Goal: Use online tool/utility: Utilize a website feature to perform a specific function

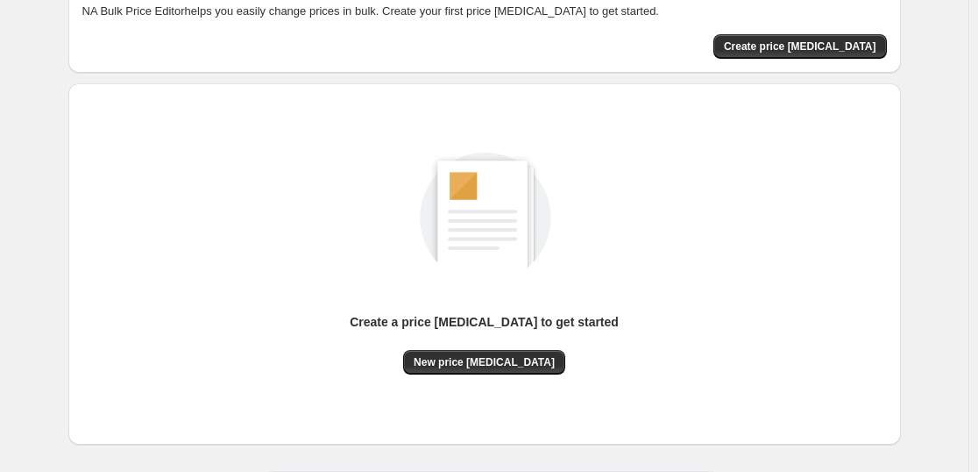
scroll to position [185, 0]
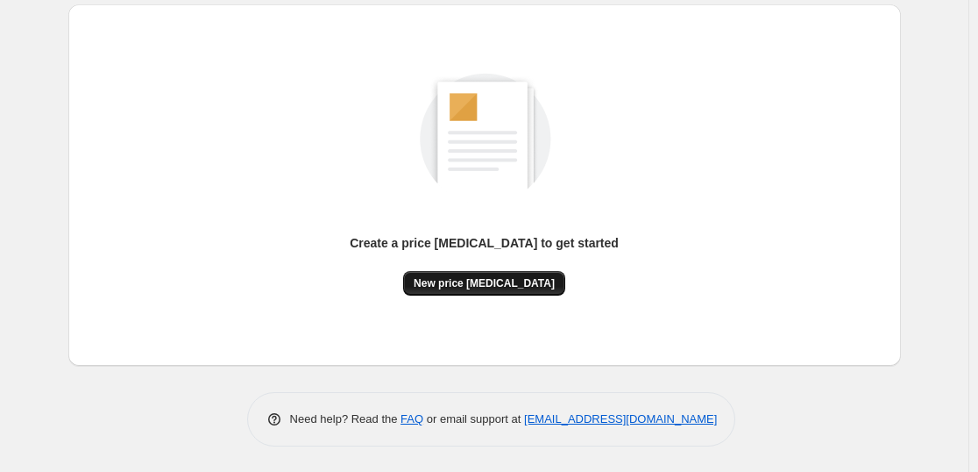
click at [495, 281] on span "New price [MEDICAL_DATA]" at bounding box center [484, 283] width 141 height 14
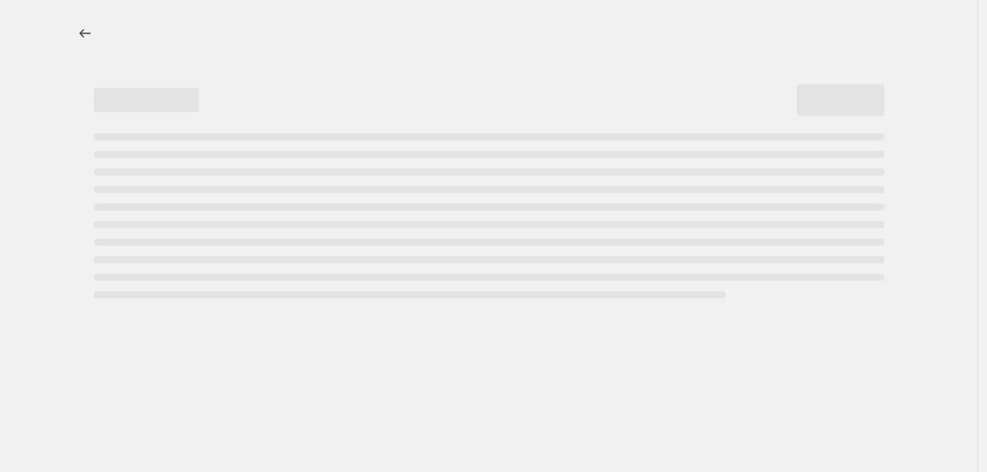
select select "percentage"
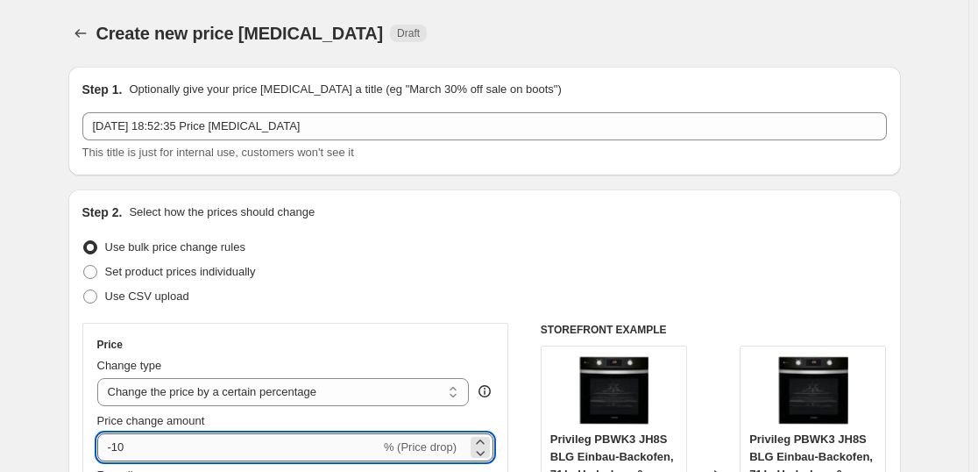
click at [171, 448] on input "-10" at bounding box center [238, 447] width 283 height 28
type input "-1"
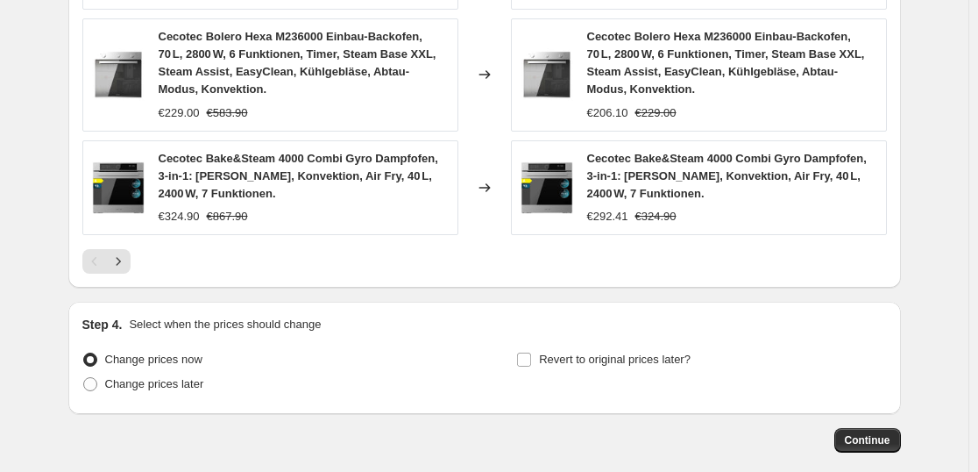
scroll to position [1366, 0]
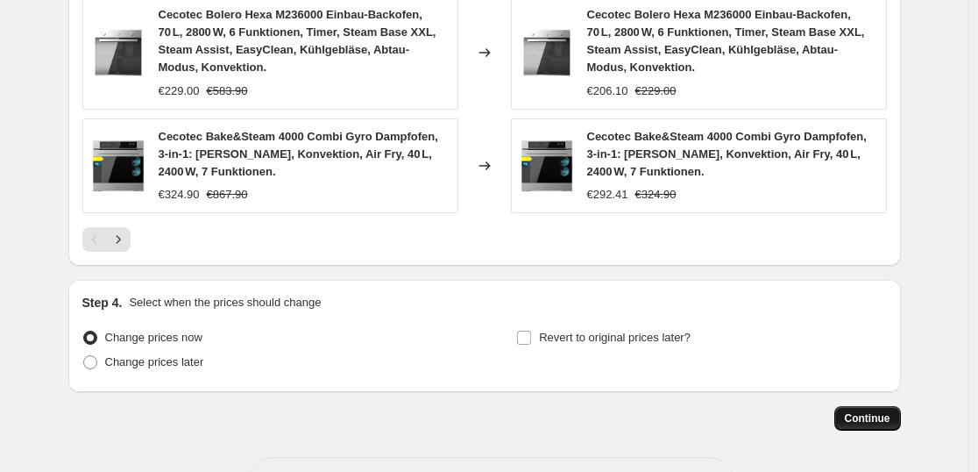
type input "-35"
click at [889, 417] on span "Continue" at bounding box center [868, 418] width 46 height 14
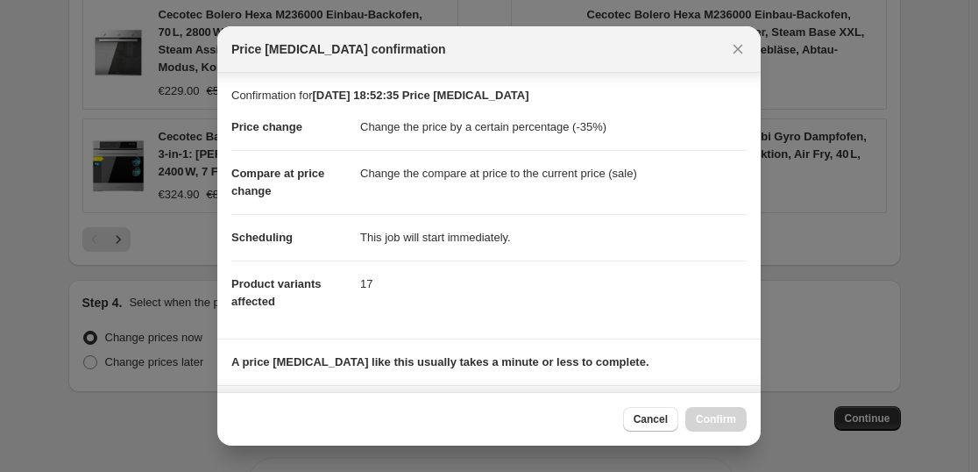
scroll to position [267, 0]
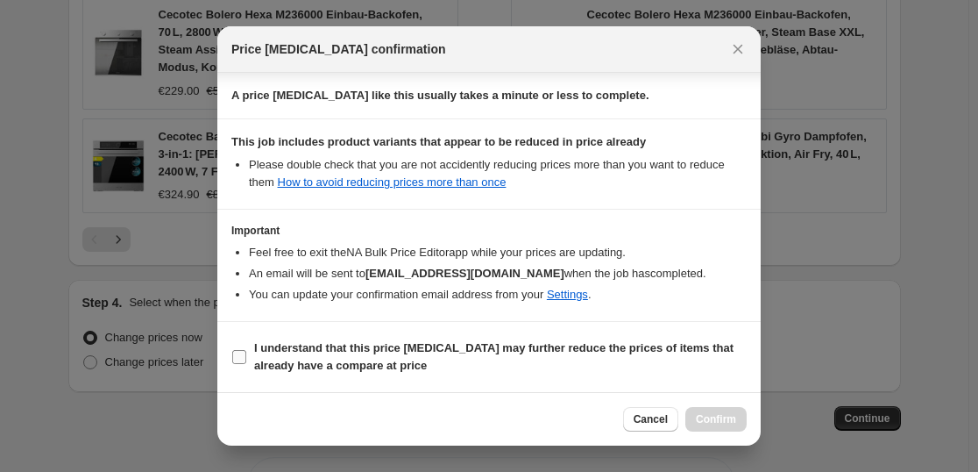
click at [523, 347] on b "I understand that this price [MEDICAL_DATA] may further reduce the prices of it…" at bounding box center [494, 356] width 480 height 31
click at [246, 350] on input "I understand that this price [MEDICAL_DATA] may further reduce the prices of it…" at bounding box center [239, 357] width 14 height 14
checkbox input "true"
click at [726, 409] on button "Confirm" at bounding box center [716, 419] width 61 height 25
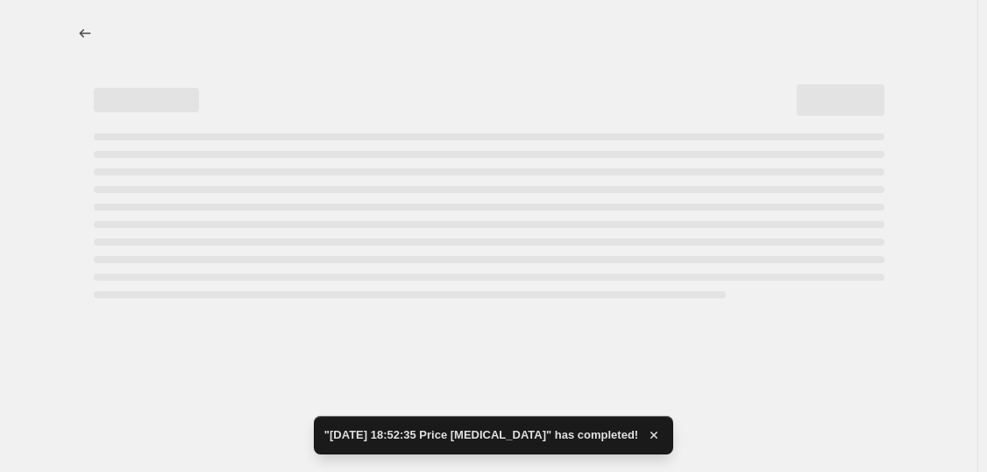
select select "percentage"
